Goal: Task Accomplishment & Management: Use online tool/utility

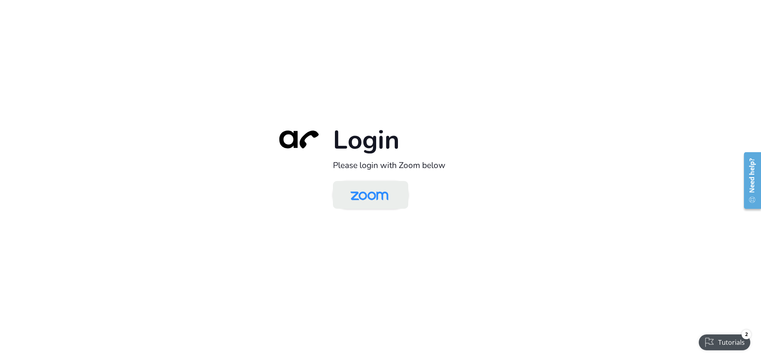
click at [352, 208] on img at bounding box center [369, 196] width 55 height 26
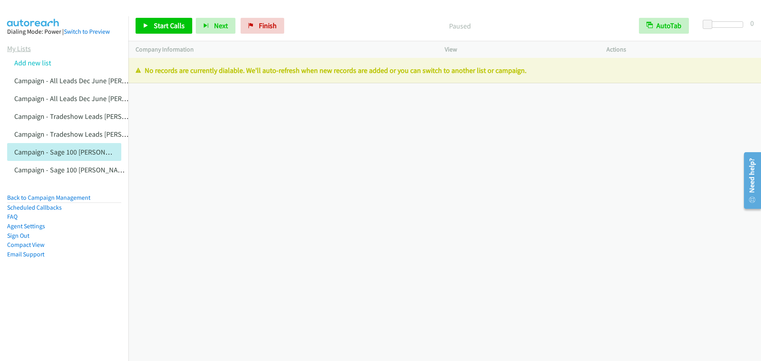
click at [7, 51] on link "My Lists" at bounding box center [19, 48] width 24 height 9
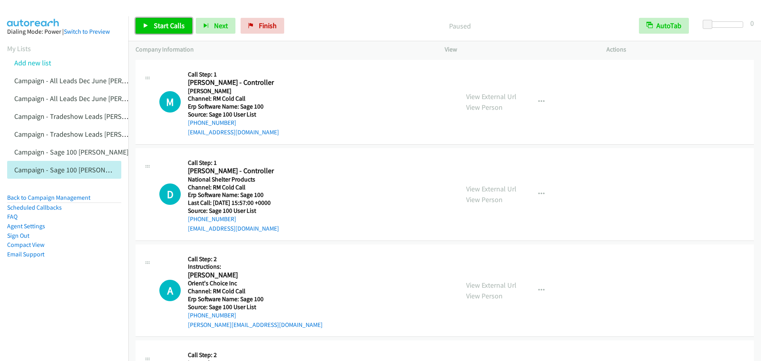
click at [174, 25] on span "Start Calls" at bounding box center [169, 25] width 31 height 9
